Goal: Task Accomplishment & Management: Complete application form

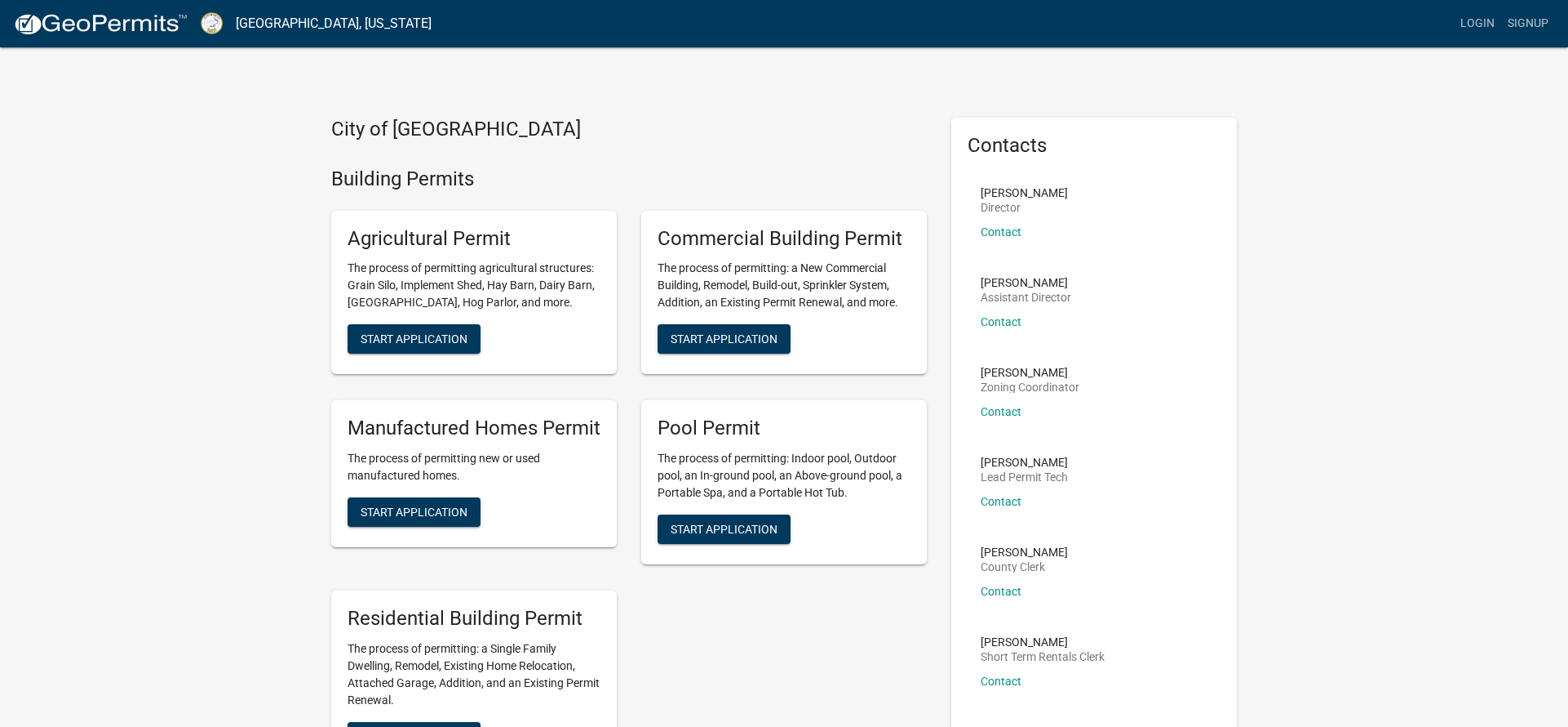
scroll to position [240, 0]
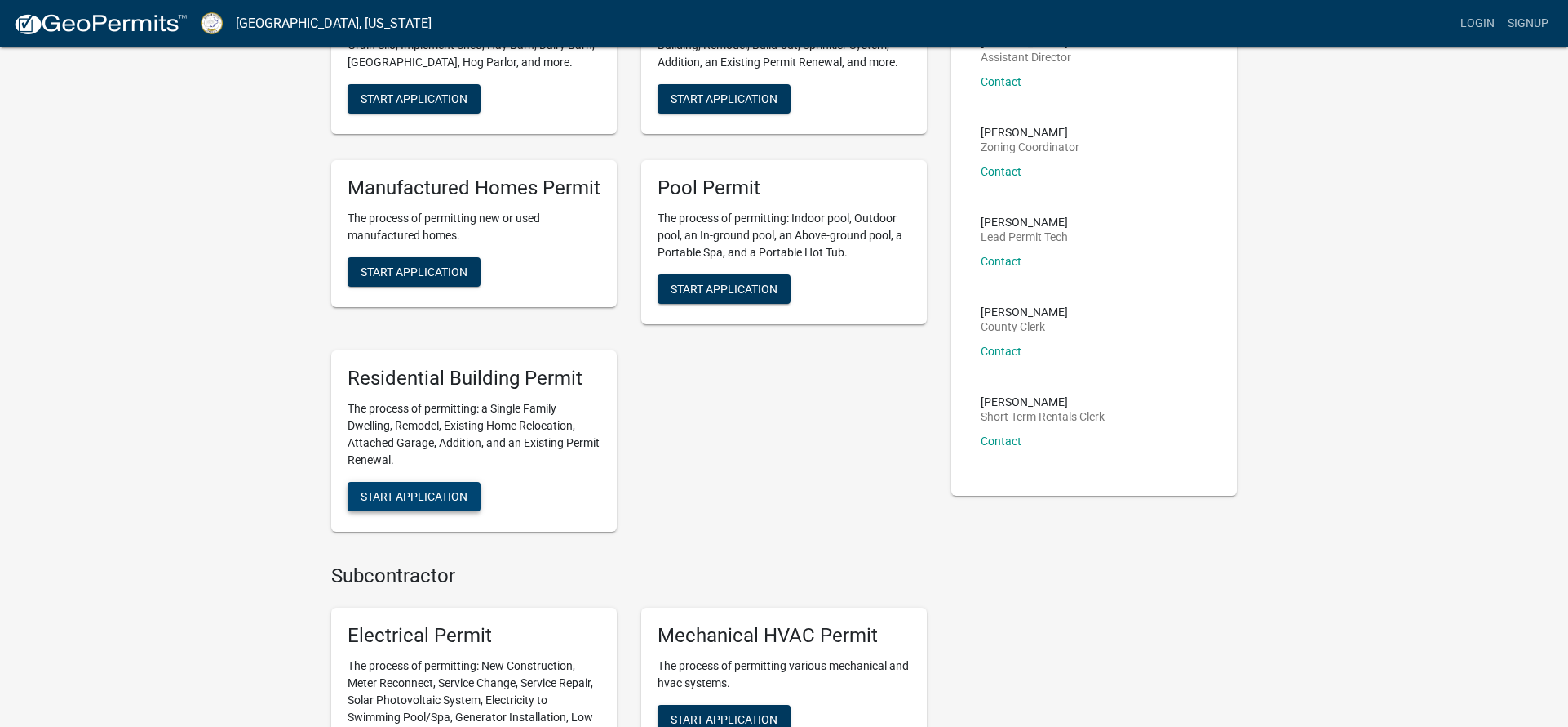
click at [450, 492] on span "Start Application" at bounding box center [414, 495] width 107 height 13
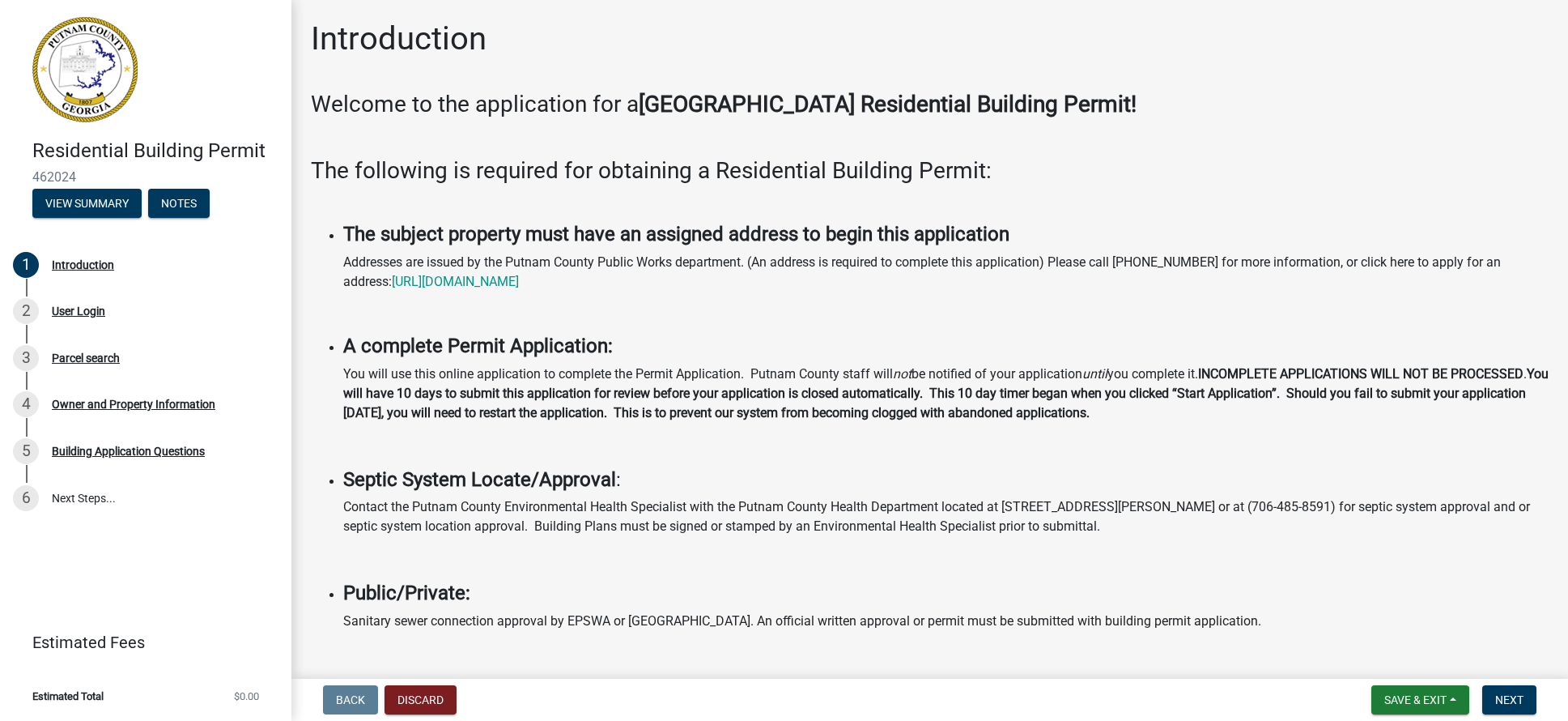
scroll to position [119, 0]
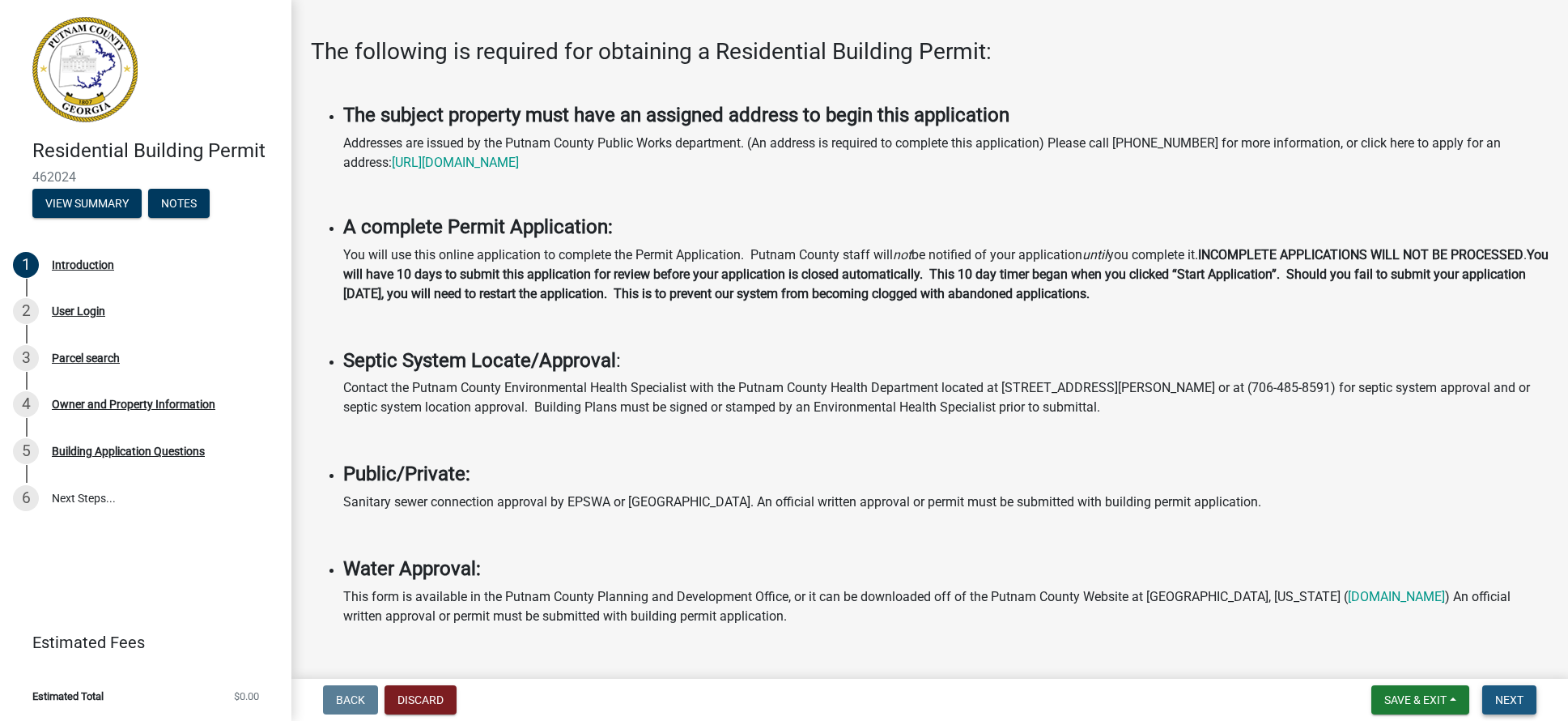
click at [1504, 700] on span "Next" at bounding box center [1510, 699] width 28 height 13
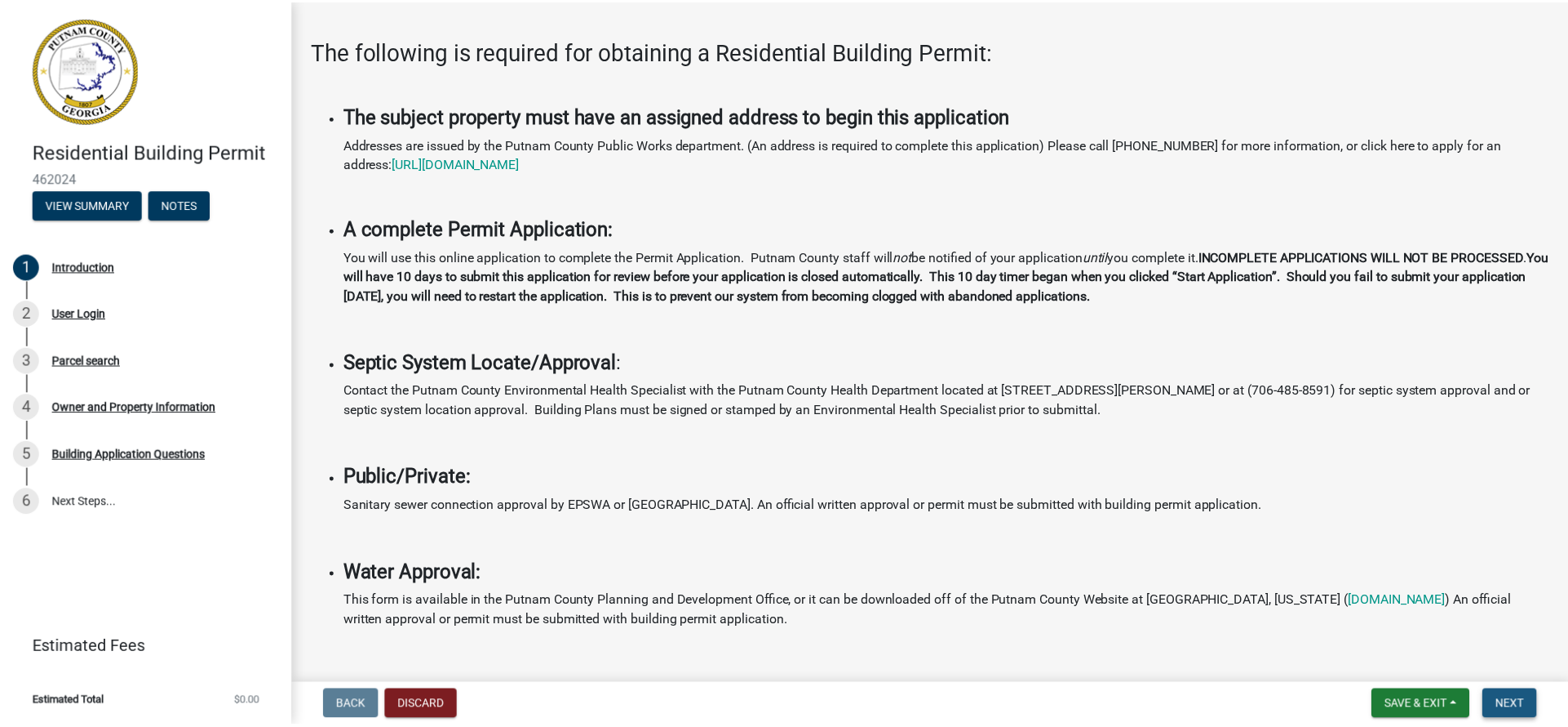
scroll to position [0, 0]
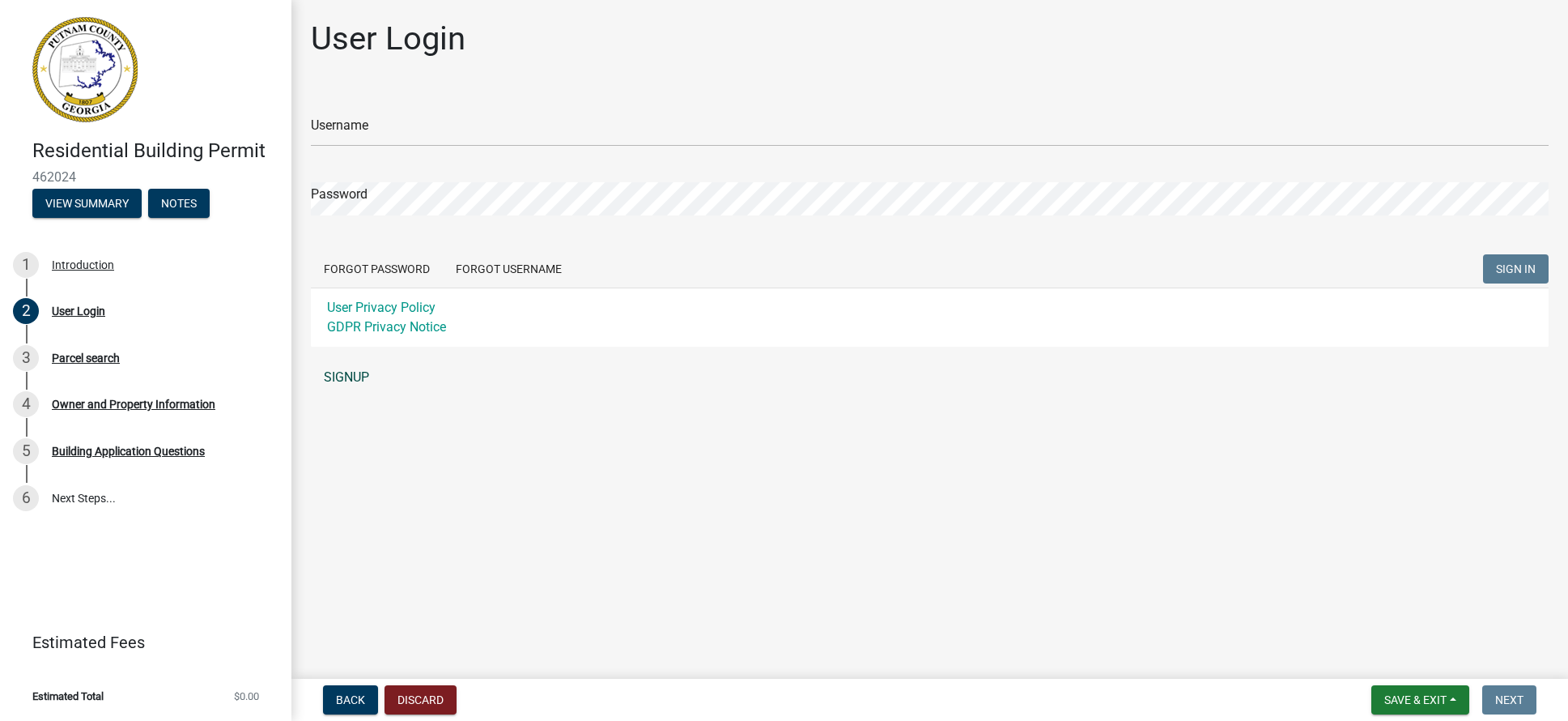
click at [357, 376] on link "SIGNUP" at bounding box center [929, 377] width 1238 height 33
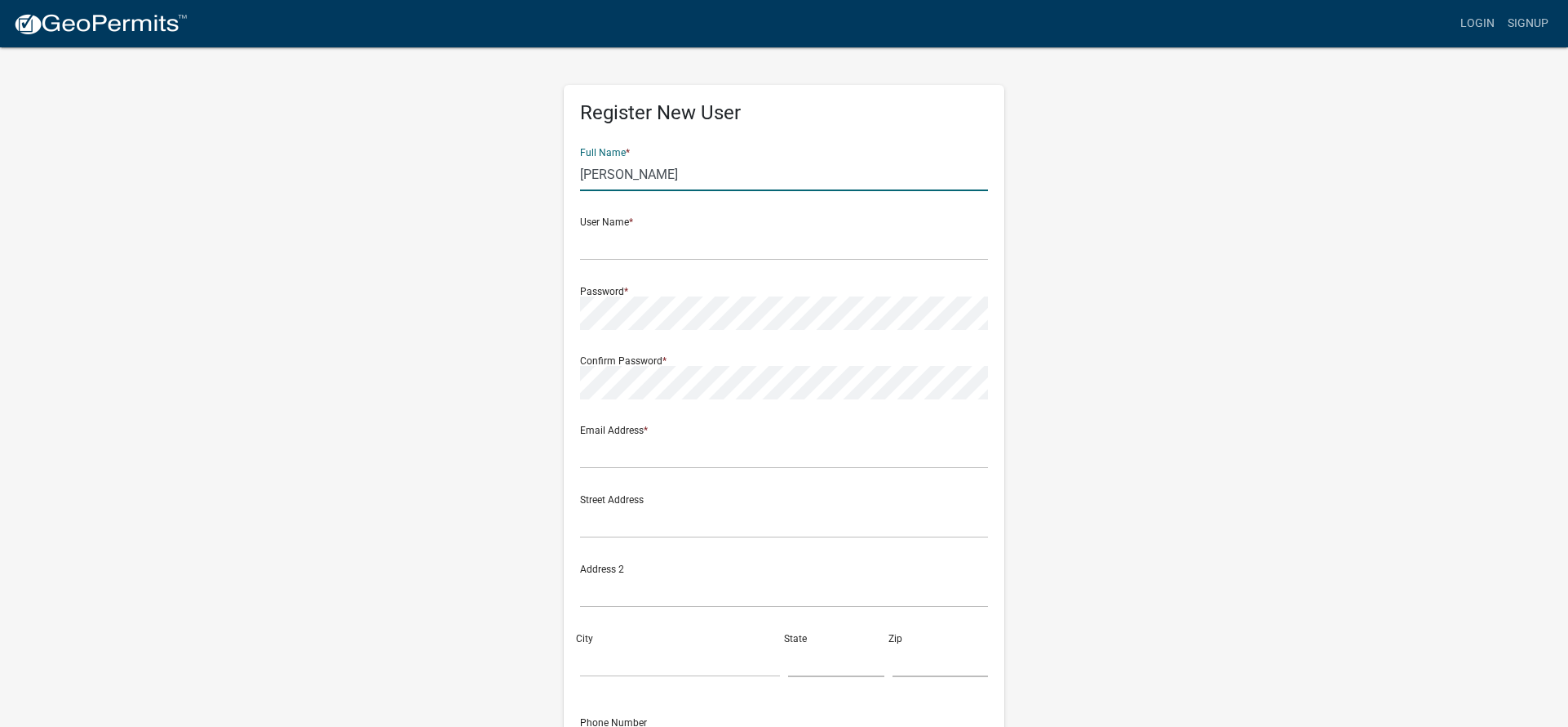
type input "[PERSON_NAME]"
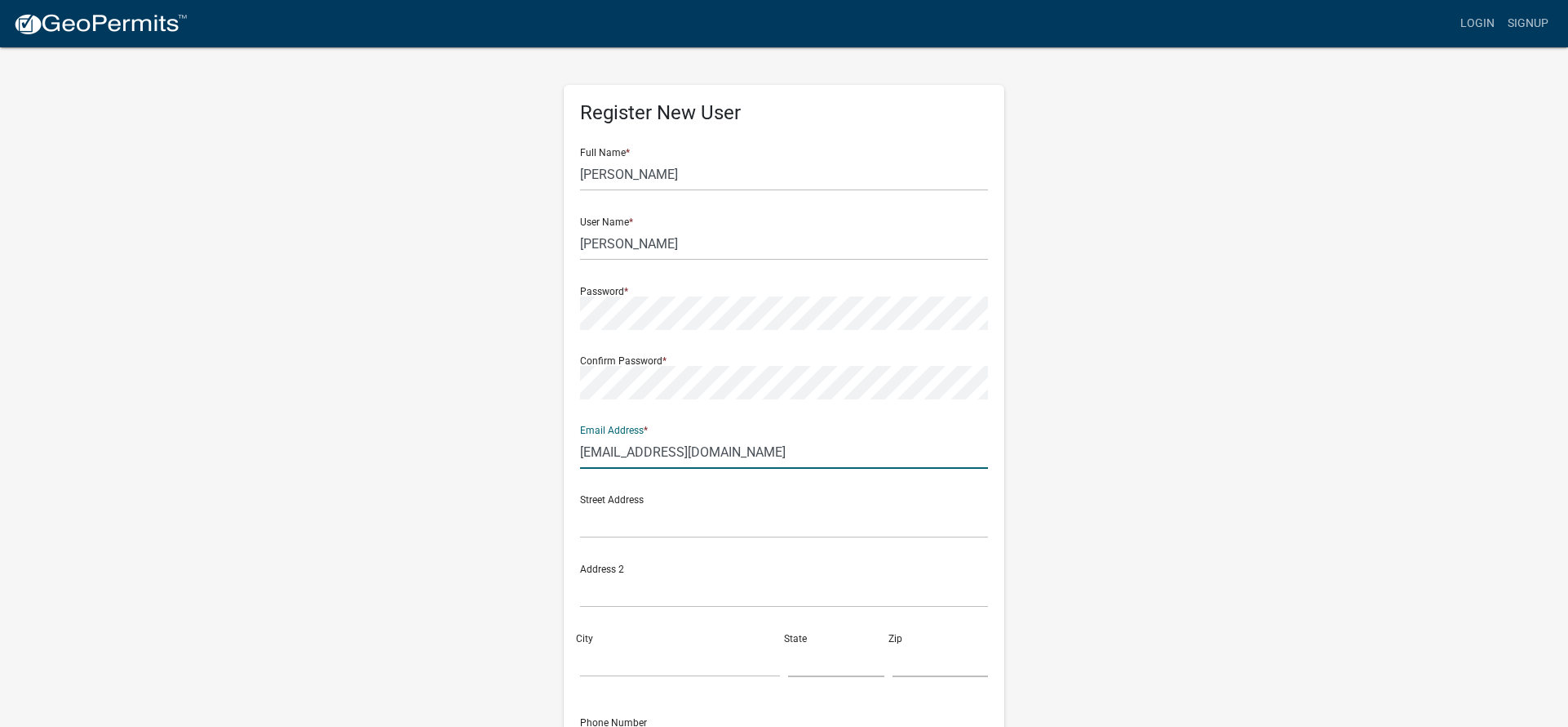
type input "[EMAIL_ADDRESS][DOMAIN_NAME]"
type input "200 Chriswood Dr"
type input "Forsyth"
type input "Ga"
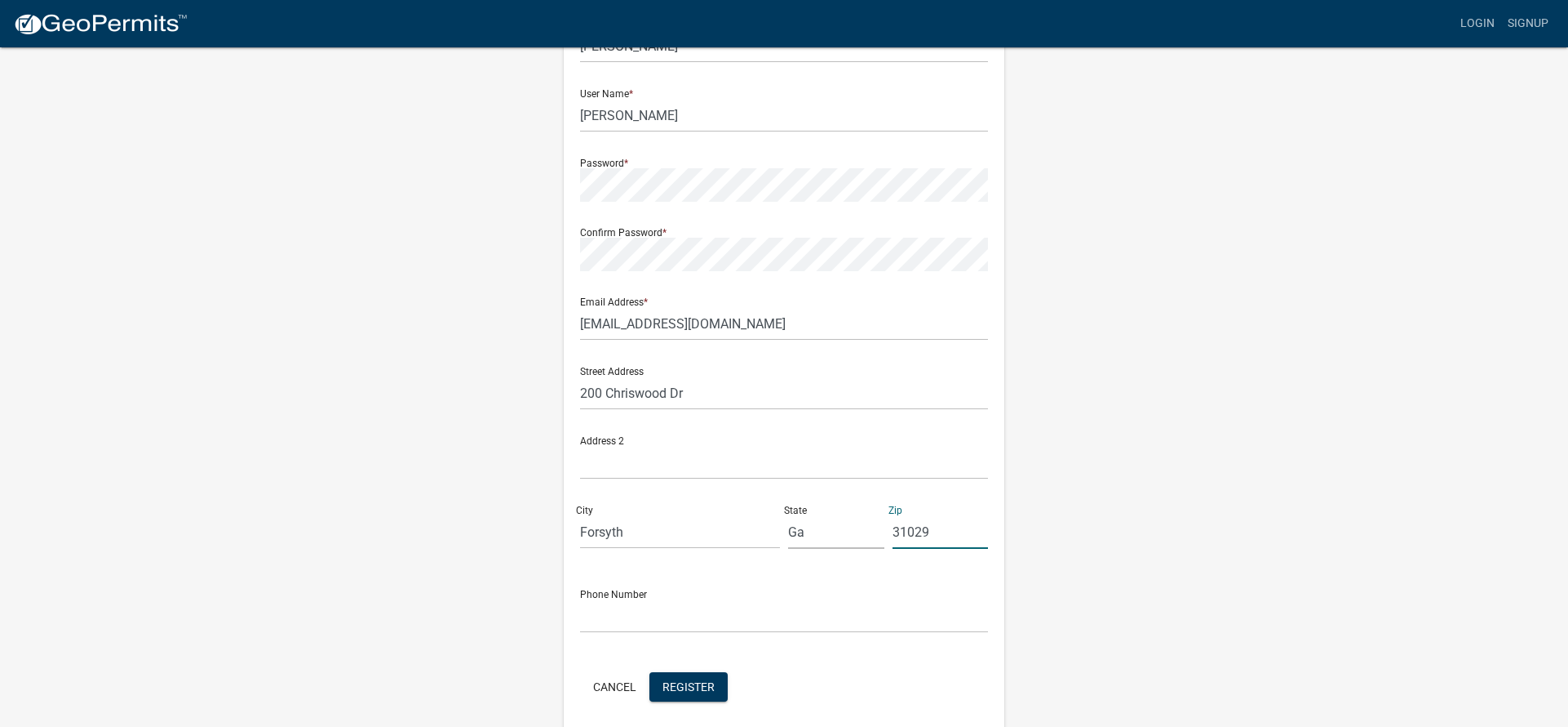
type input "31029"
type input "[PHONE_NUMBER]"
click at [680, 680] on span "Register" at bounding box center [688, 685] width 53 height 13
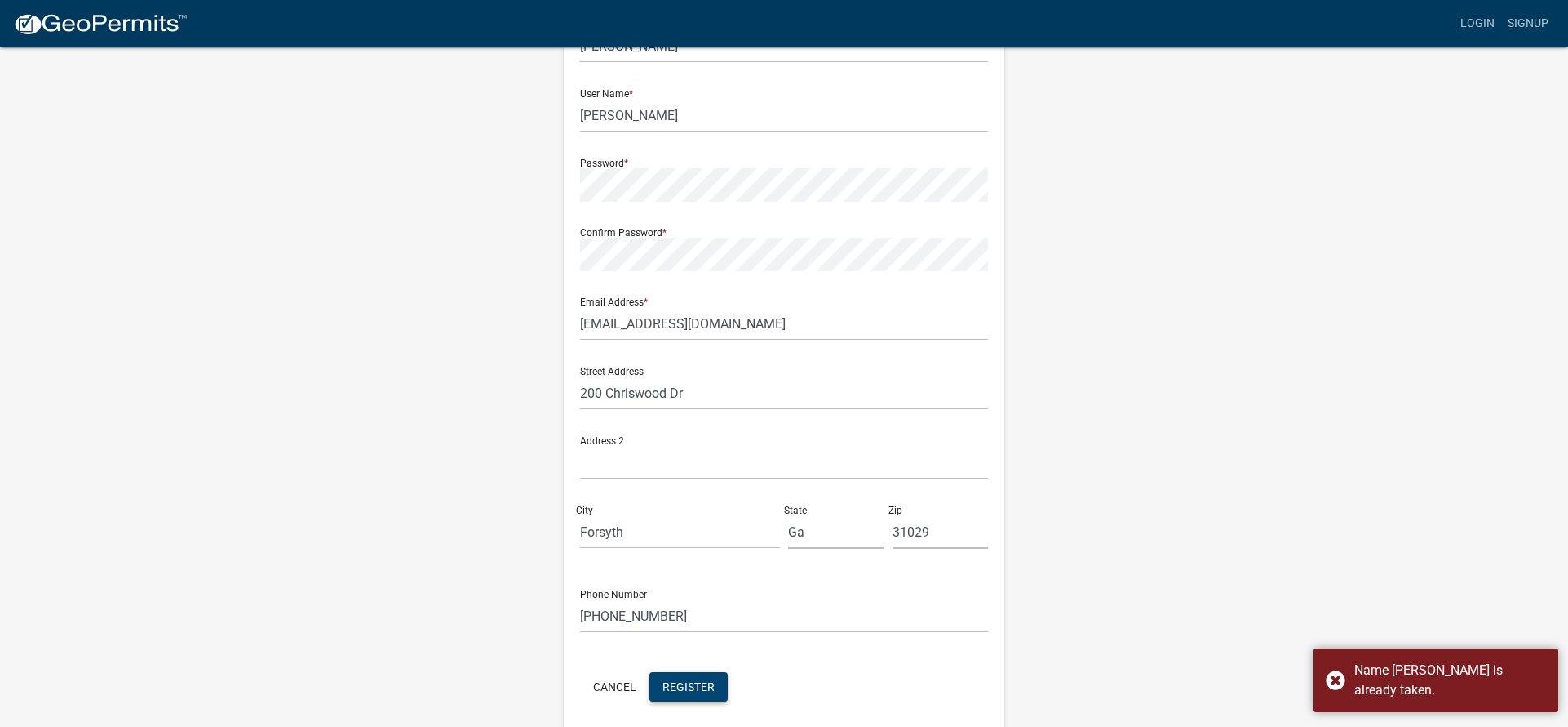
scroll to position [0, 0]
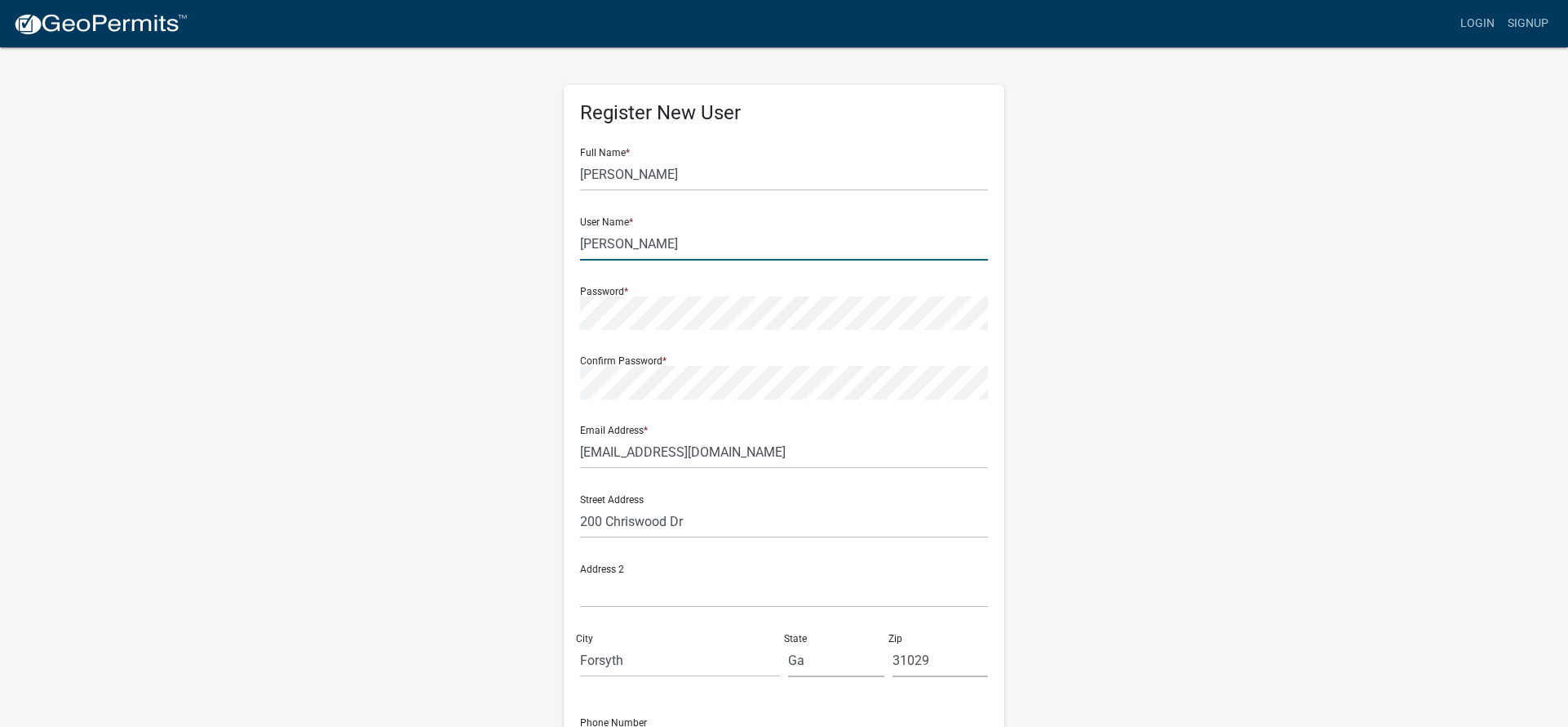
click at [613, 241] on input "[PERSON_NAME]" at bounding box center [784, 244] width 408 height 34
type input "K"
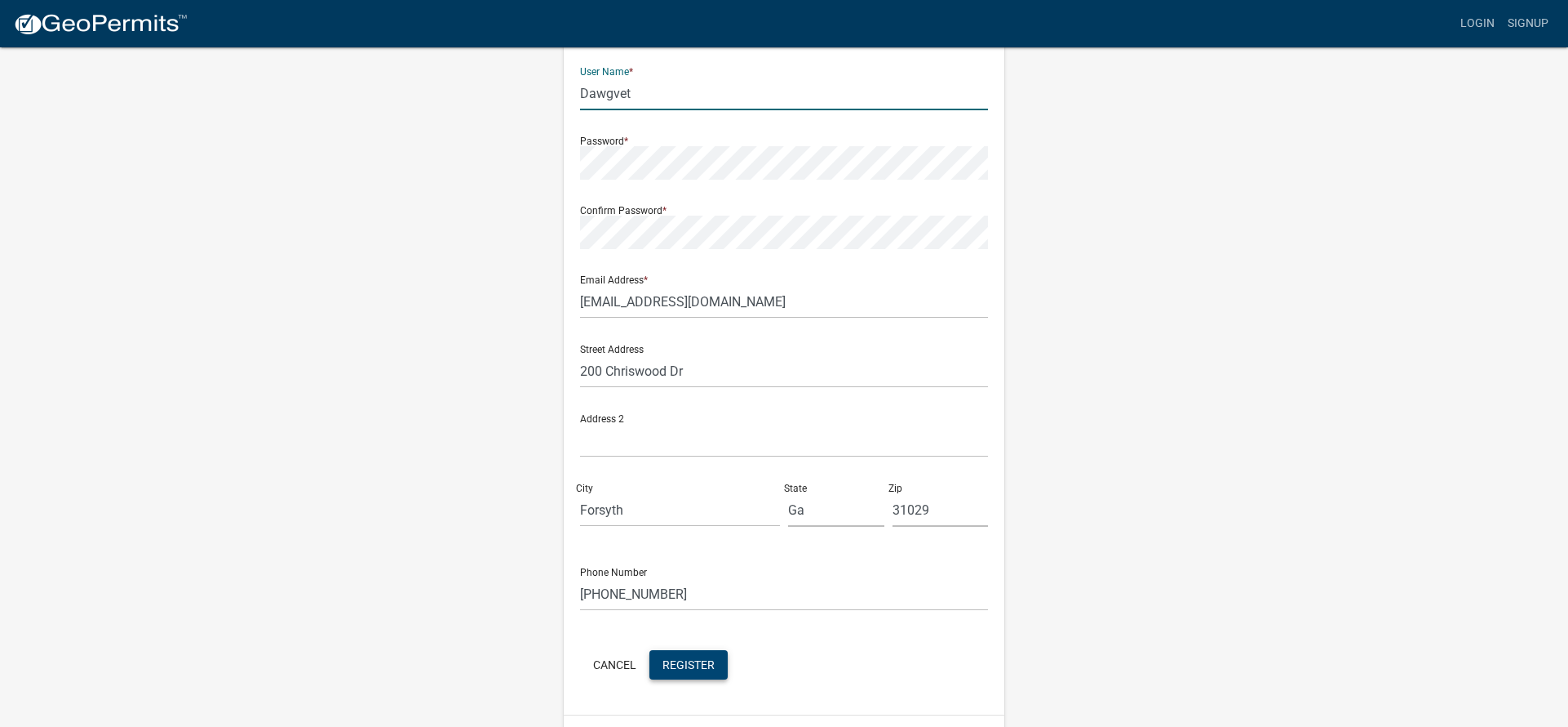
type input "Dawgvet"
click at [665, 665] on span "Register" at bounding box center [688, 664] width 53 height 13
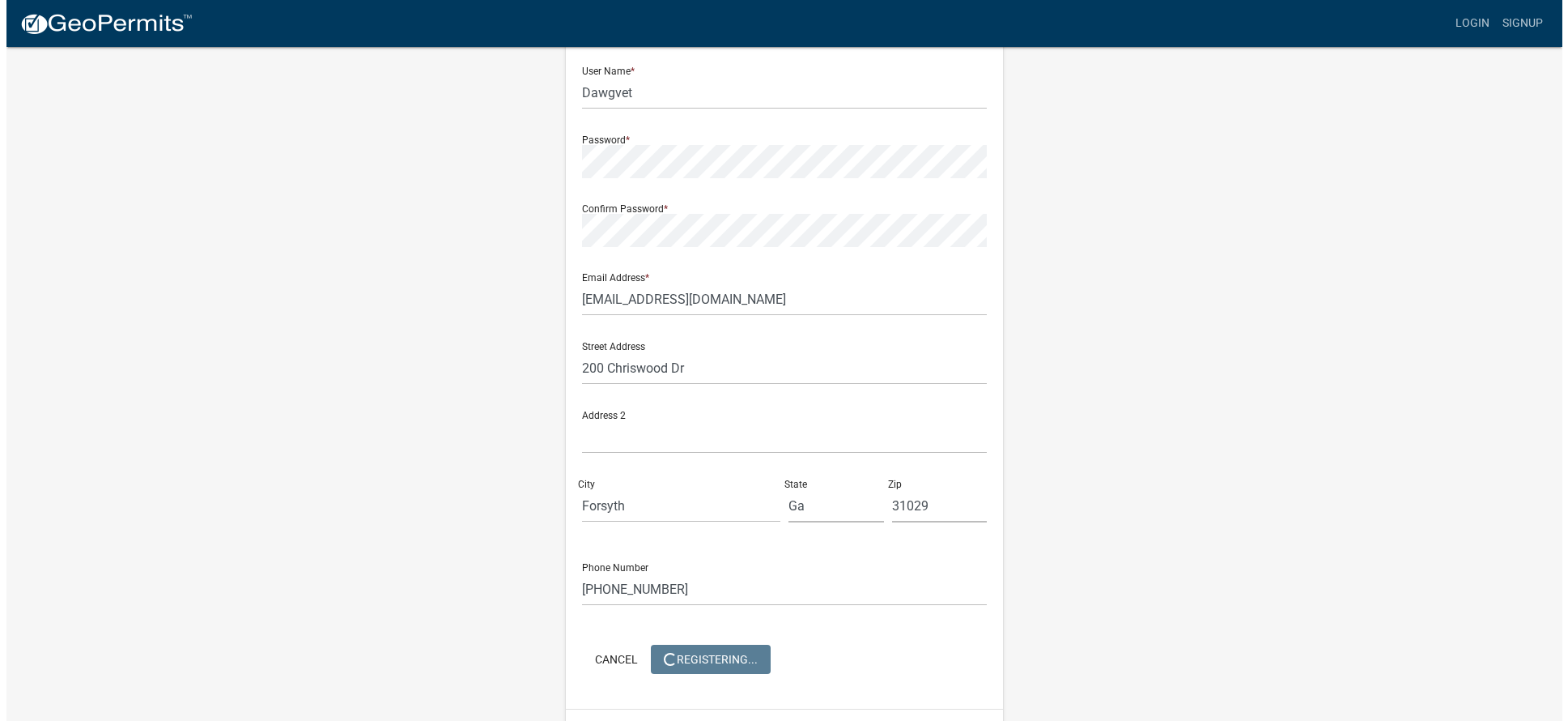
scroll to position [0, 0]
